Goal: Task Accomplishment & Management: Use online tool/utility

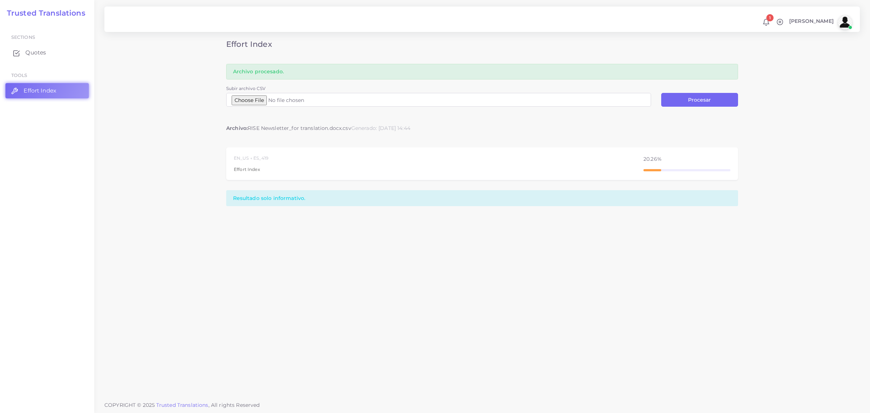
click at [31, 49] on span "Quotes" at bounding box center [35, 53] width 21 height 8
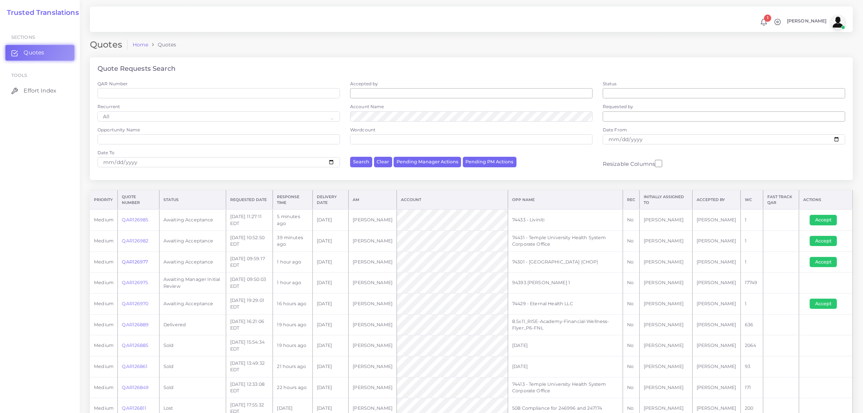
click at [133, 260] on link "QAR126977" at bounding box center [135, 261] width 26 height 5
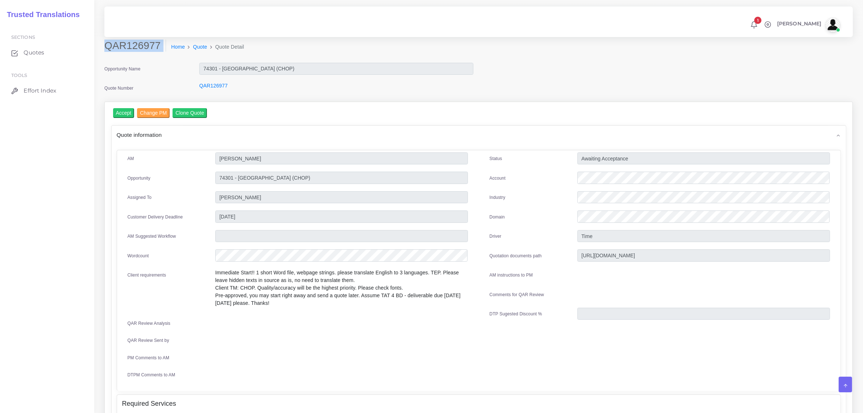
drag, startPoint x: 106, startPoint y: 49, endPoint x: 156, endPoint y: 53, distance: 49.8
click at [156, 53] on div "QAR126977 Home Quote Quote Detail" at bounding box center [384, 50] width 570 height 20
copy div "QAR126977"
click at [338, 182] on input "74301 - [GEOGRAPHIC_DATA] (CHOP)" at bounding box center [341, 177] width 253 height 12
drag, startPoint x: 335, startPoint y: 176, endPoint x: 216, endPoint y: 169, distance: 119.1
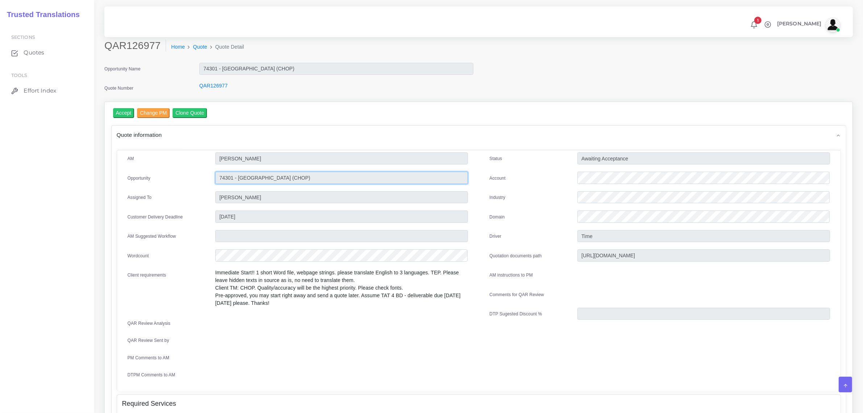
click at [216, 169] on div "AM Mariana Oriolo Opportunity Assigned To" at bounding box center [298, 268] width 362 height 233
click at [124, 113] on input "Accept" at bounding box center [123, 113] width 21 height 10
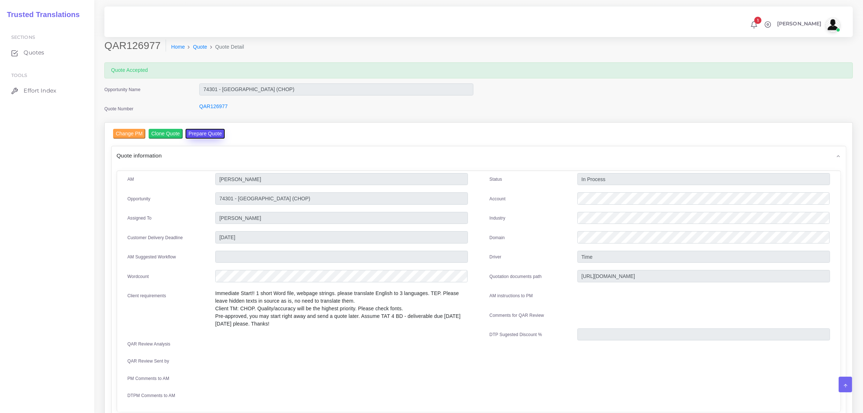
click at [194, 133] on button "Prepare Quote" at bounding box center [205, 134] width 39 height 10
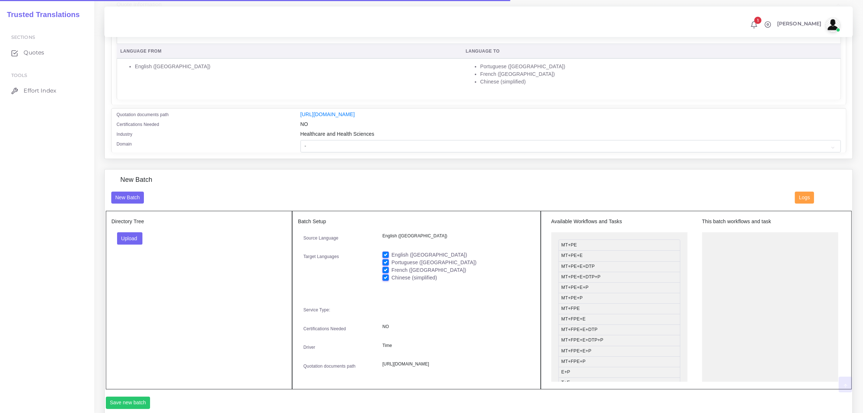
scroll to position [136, 0]
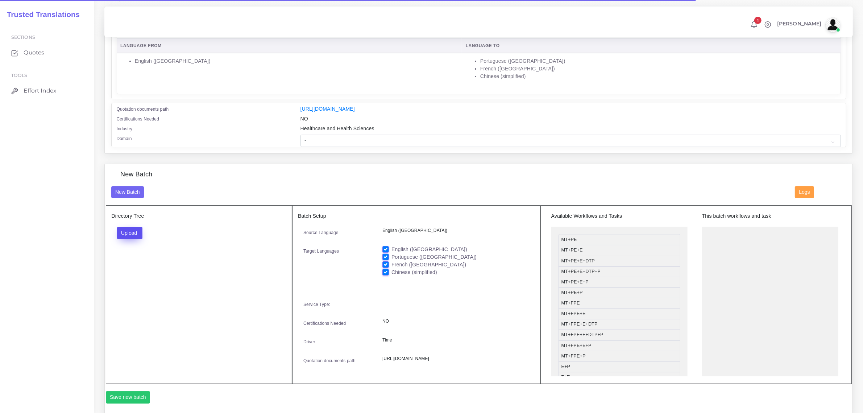
click at [128, 233] on button "Upload" at bounding box center [130, 233] width 26 height 12
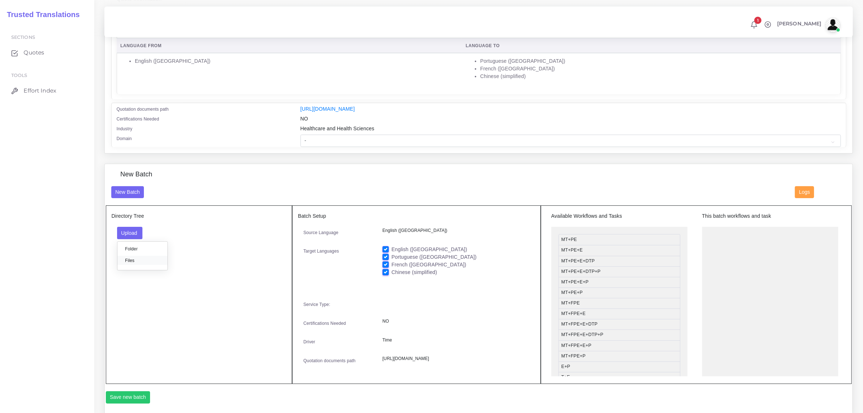
click at [133, 263] on label "Files" at bounding box center [142, 260] width 50 height 9
drag, startPoint x: 612, startPoint y: 351, endPoint x: 758, endPoint y: 229, distance: 190.5
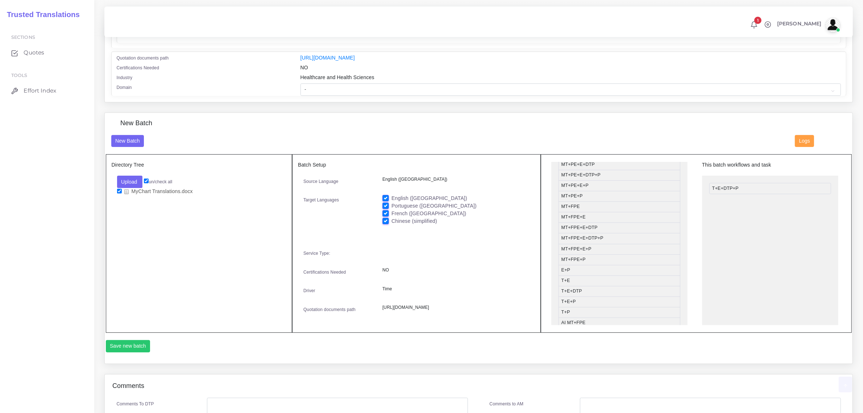
scroll to position [272, 0]
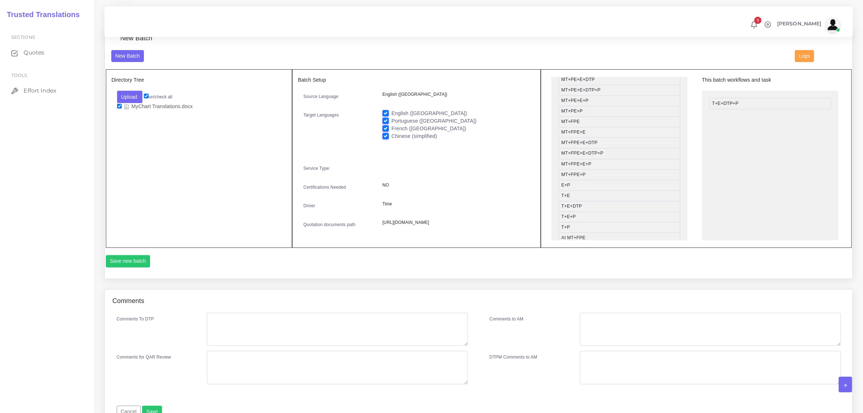
click at [392, 111] on label "English ([GEOGRAPHIC_DATA])" at bounding box center [430, 113] width 76 height 8
click at [384, 111] on input "English ([GEOGRAPHIC_DATA])" at bounding box center [385, 112] width 7 height 7
checkbox input "false"
click at [136, 267] on button "Save new batch" at bounding box center [128, 261] width 45 height 12
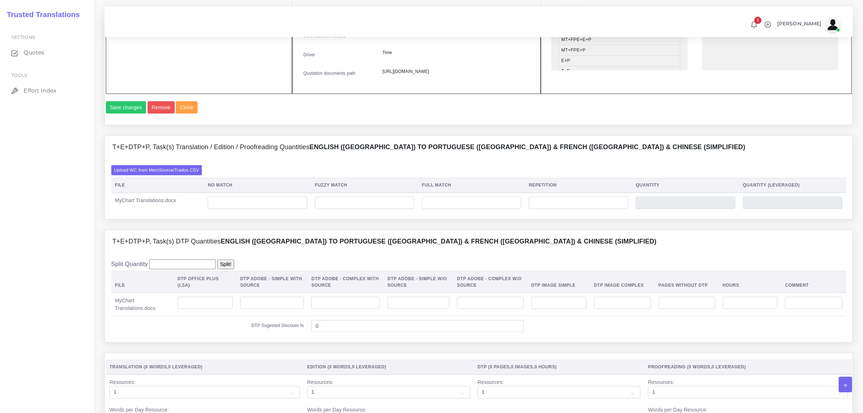
scroll to position [453, 0]
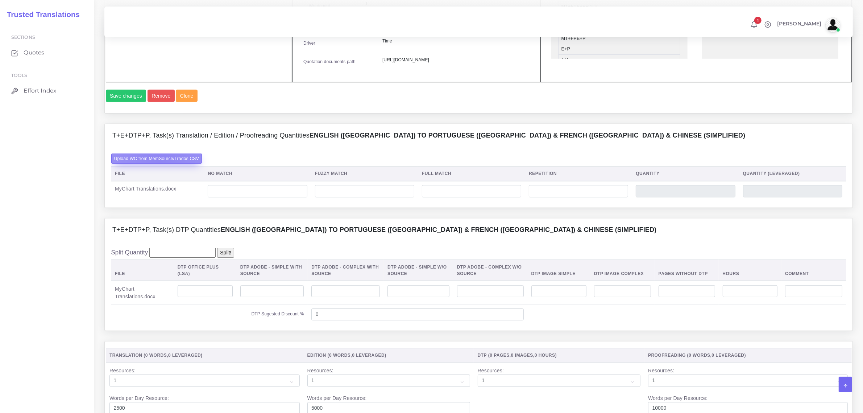
click at [161, 163] on label "Upload WC from MemSource/Trados CSV" at bounding box center [156, 158] width 91 height 10
click at [0, 0] on input "Upload WC from MemSource/Trados CSV" at bounding box center [0, 0] width 0 height 0
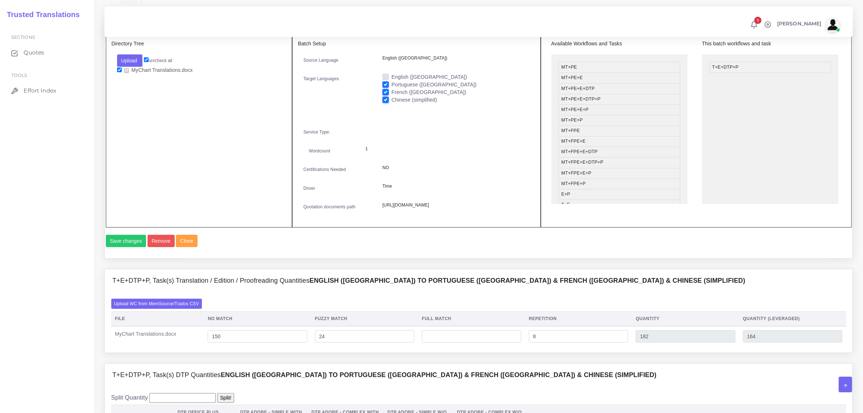
scroll to position [498, 0]
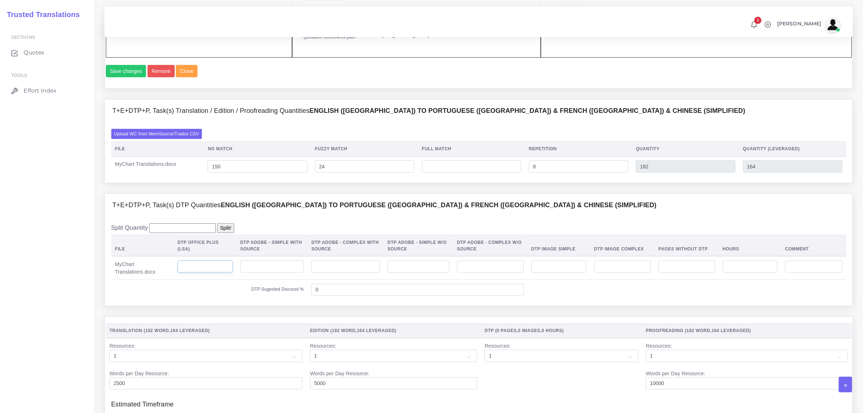
click at [205, 273] on input "number" at bounding box center [205, 266] width 55 height 12
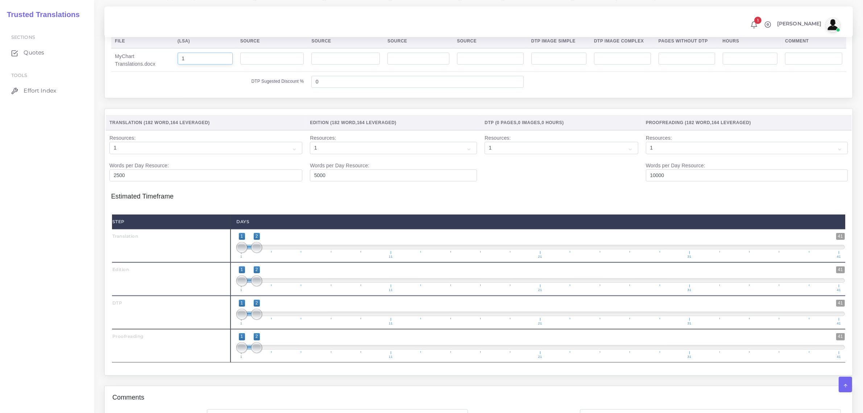
scroll to position [725, 0]
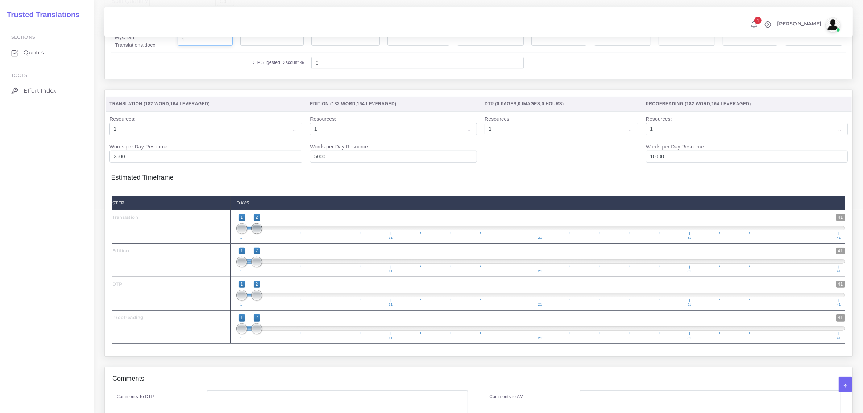
type input "1"
type input "1;1"
drag, startPoint x: 254, startPoint y: 251, endPoint x: 245, endPoint y: 283, distance: 33.3
click at [239, 274] on div "Step Days Translation 1 41 1 1 1 — 1 1 11 21 31 41 1;1 1 41" at bounding box center [478, 269] width 733 height 148
type input "2;2"
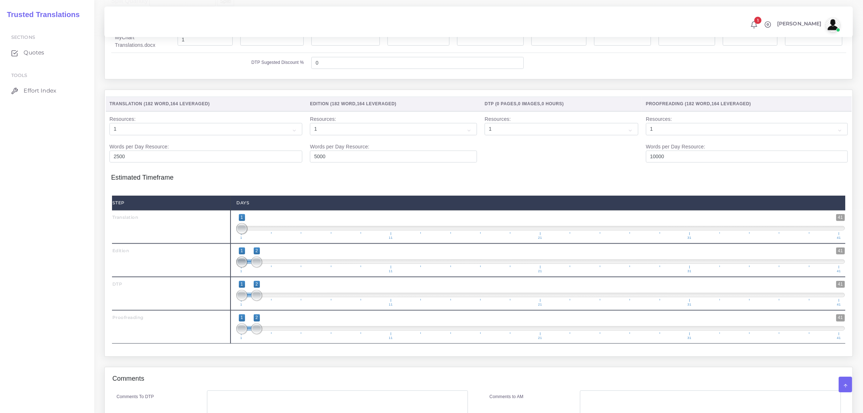
drag, startPoint x: 245, startPoint y: 283, endPoint x: 263, endPoint y: 297, distance: 22.8
click at [259, 273] on span "1 41 1 2 1 — 2 1 11 21 31 41" at bounding box center [540, 259] width 609 height 25
drag, startPoint x: 256, startPoint y: 313, endPoint x: 269, endPoint y: 316, distance: 13.5
click at [269, 301] on span at bounding box center [271, 295] width 11 height 11
type input "3;3"
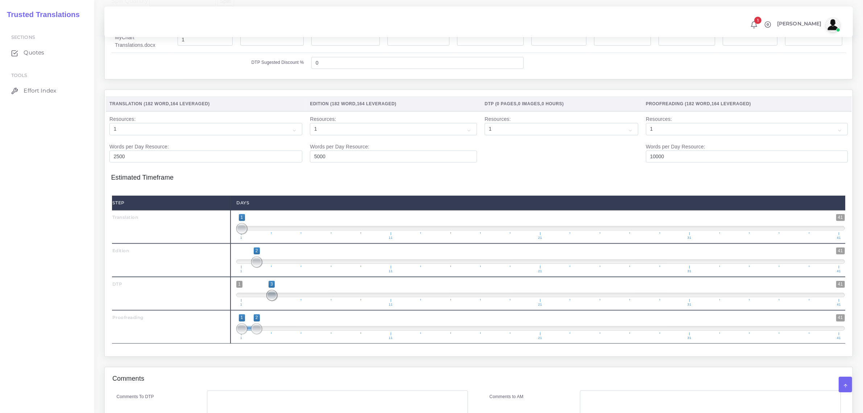
drag, startPoint x: 244, startPoint y: 314, endPoint x: 268, endPoint y: 342, distance: 37.3
click at [273, 301] on span at bounding box center [271, 295] width 11 height 11
drag, startPoint x: 254, startPoint y: 347, endPoint x: 289, endPoint y: 347, distance: 34.4
click at [289, 334] on span at bounding box center [286, 328] width 11 height 11
type input "4;4"
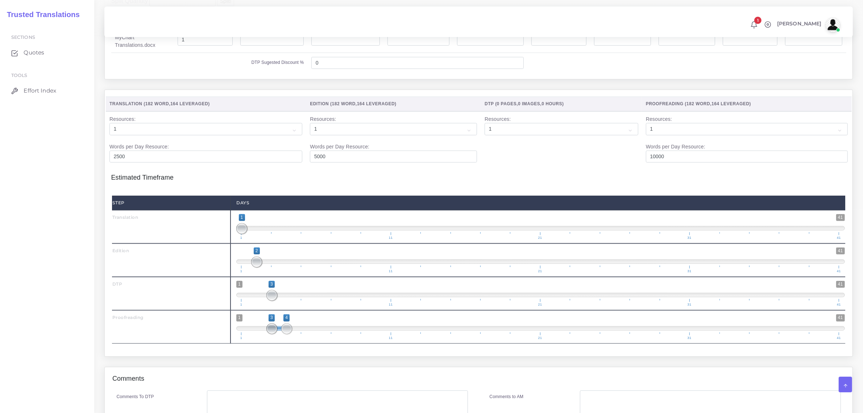
drag, startPoint x: 258, startPoint y: 352, endPoint x: 302, endPoint y: 349, distance: 44.0
click at [302, 339] on span "1 41 3 4 3 — 4 1 11 21 31 41" at bounding box center [540, 326] width 609 height 25
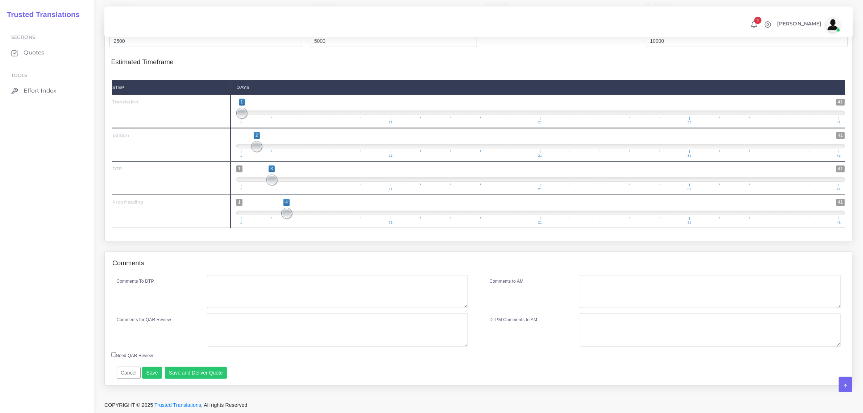
scroll to position [861, 0]
drag, startPoint x: 241, startPoint y: 284, endPoint x: 231, endPoint y: 276, distance: 12.6
click at [240, 284] on textarea "Comments To DTP" at bounding box center [337, 291] width 261 height 33
paste textarea "Please leave hidden texts in source as is, no need to translate them."
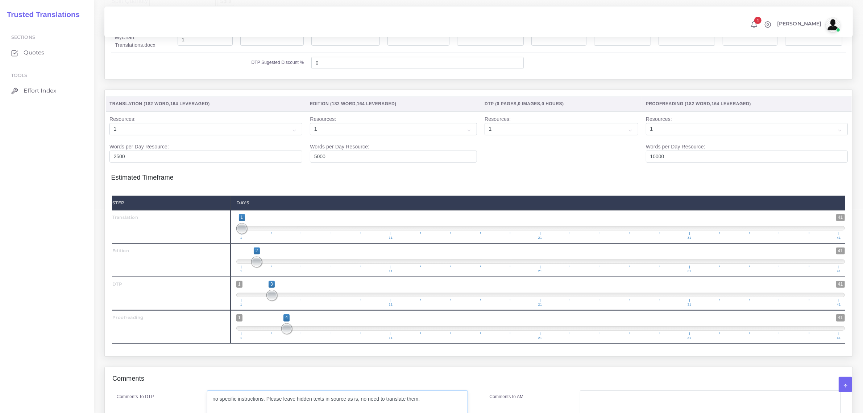
scroll to position [862, 0]
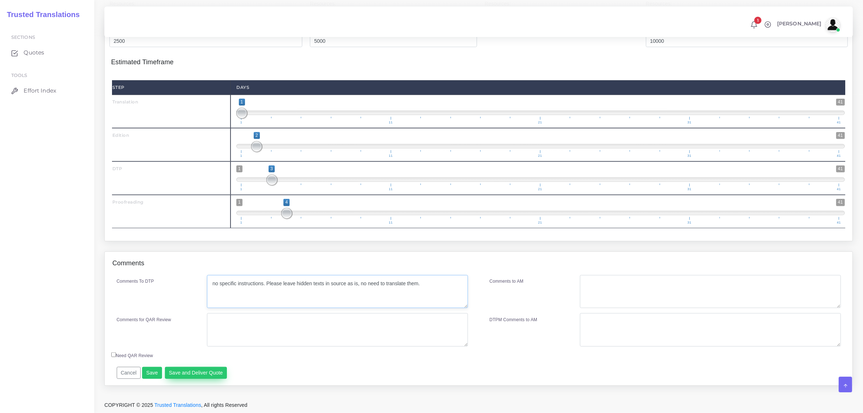
type textarea "no specific instructions. Please leave hidden texts in source as is, no need to…"
click at [187, 374] on button "Save and Deliver Quote" at bounding box center [196, 373] width 62 height 12
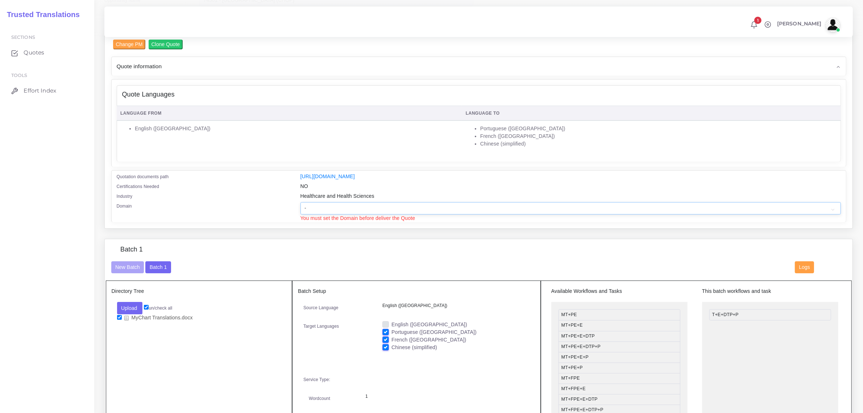
click at [309, 208] on select "- Advertising and Media Agriculture, Forestry and Fishing Architecture, Buildin…" at bounding box center [571, 208] width 541 height 12
select select "Healthcare and Health Sciences"
click at [301, 202] on select "- Advertising and Media Agriculture, Forestry and Fishing Architecture, Buildin…" at bounding box center [571, 208] width 541 height 12
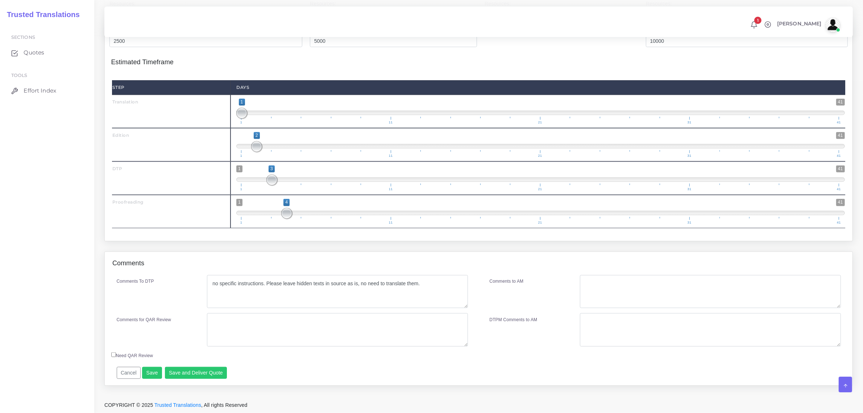
scroll to position [870, 0]
click at [203, 369] on button "Save and Deliver Quote" at bounding box center [196, 373] width 62 height 12
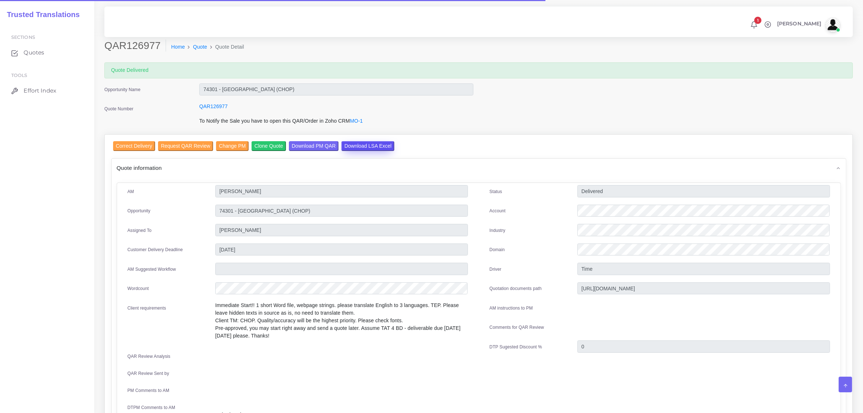
click at [361, 143] on input "Download LSA Excel" at bounding box center [368, 146] width 53 height 10
